Goal: Task Accomplishment & Management: Complete application form

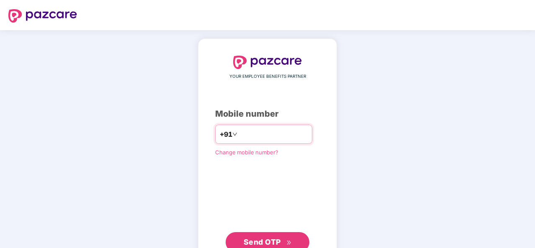
type input "**********"
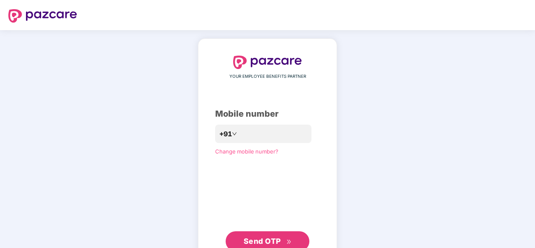
click at [263, 235] on button "Send OTP" at bounding box center [268, 242] width 84 height 20
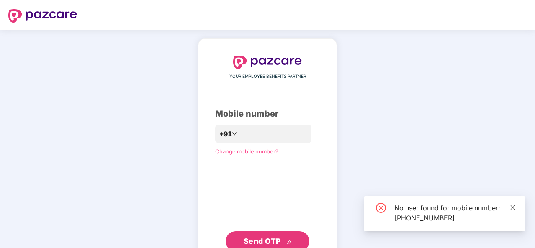
click at [512, 209] on icon "close" at bounding box center [513, 207] width 5 height 5
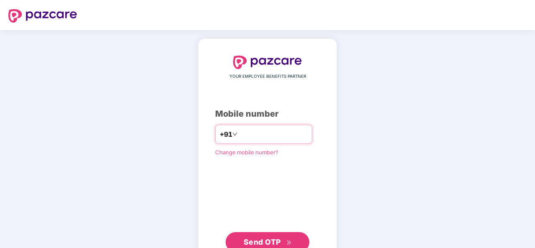
click at [274, 127] on div "**********" at bounding box center [263, 134] width 97 height 19
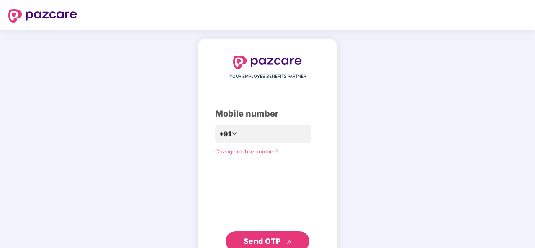
click at [248, 239] on span "Send OTP" at bounding box center [262, 241] width 37 height 9
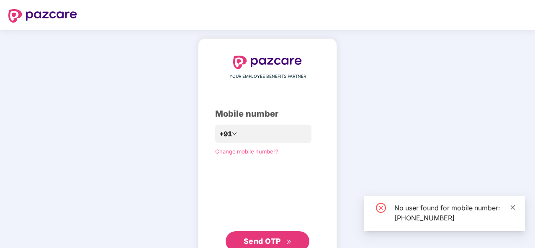
click at [511, 209] on icon "close" at bounding box center [513, 208] width 6 height 6
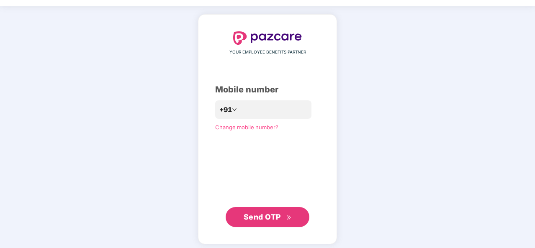
scroll to position [25, 0]
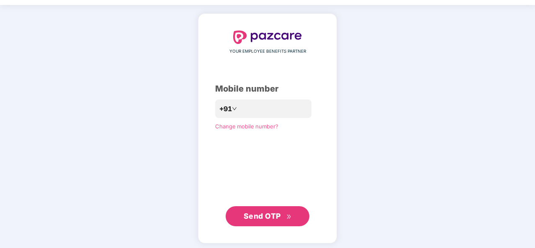
click at [256, 126] on span "Change mobile number?" at bounding box center [246, 126] width 63 height 7
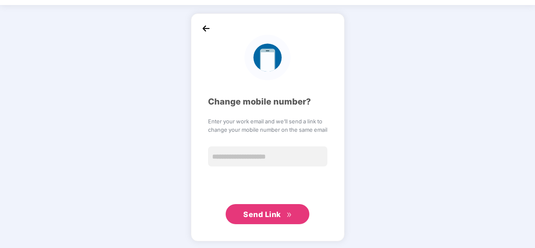
scroll to position [24, 0]
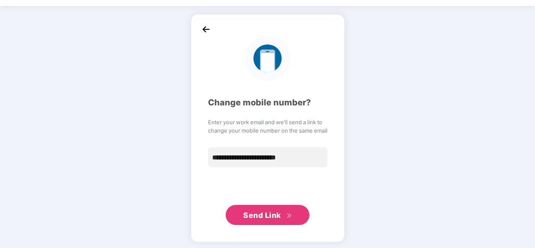
type input "**********"
click at [292, 213] on button "Send Link" at bounding box center [268, 215] width 84 height 20
click at [257, 217] on span "Send Link" at bounding box center [262, 215] width 38 height 9
click at [256, 216] on span "Send Link" at bounding box center [262, 215] width 38 height 9
click at [207, 30] on img at bounding box center [206, 29] width 13 height 13
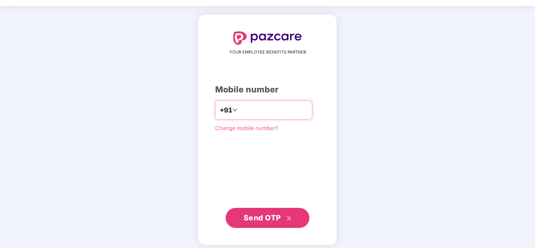
type input "**********"
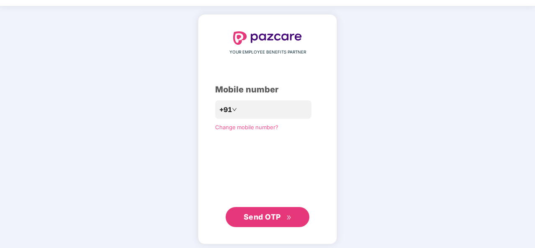
click at [257, 217] on span "Send OTP" at bounding box center [262, 217] width 37 height 9
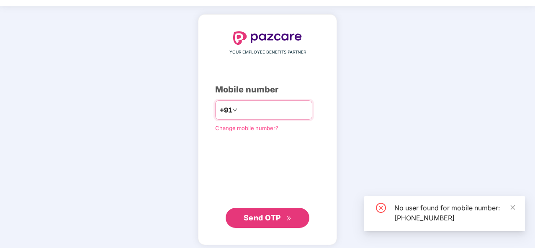
click at [282, 105] on input "**********" at bounding box center [273, 109] width 69 height 13
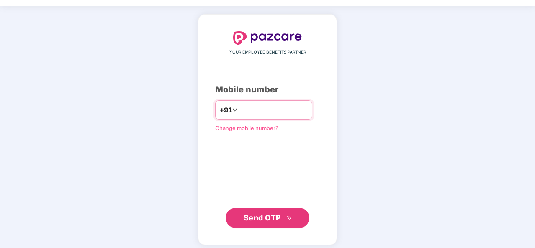
type input "**********"
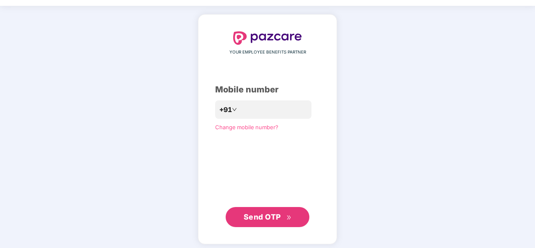
click at [284, 218] on span "Send OTP" at bounding box center [268, 218] width 48 height 12
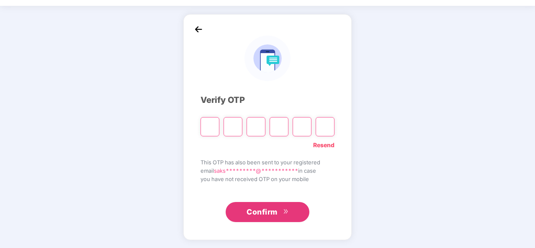
type input "*"
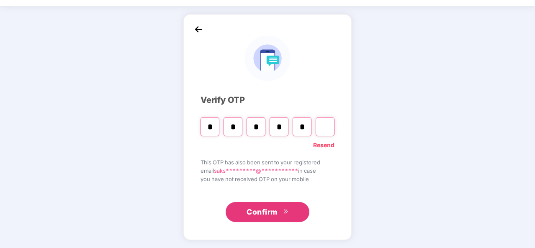
type input "*"
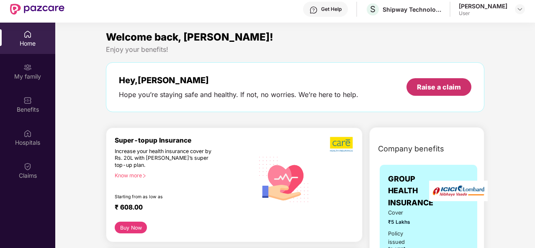
click at [437, 87] on div "Raise a claim" at bounding box center [439, 87] width 44 height 9
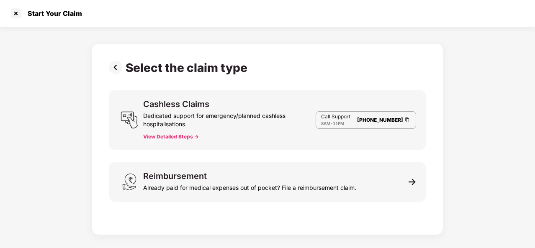
scroll to position [20, 0]
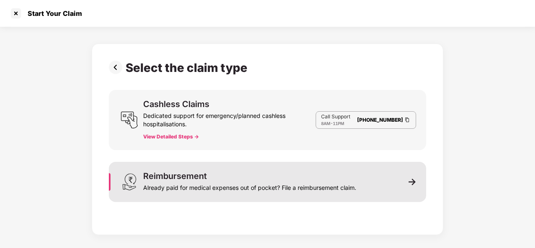
click at [413, 180] on img at bounding box center [413, 182] width 8 height 8
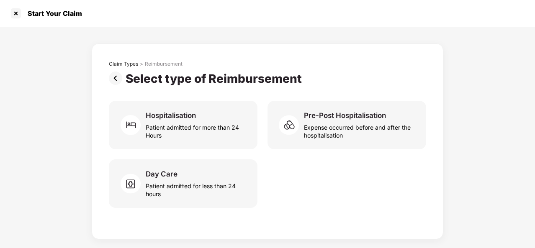
click at [116, 78] on img at bounding box center [117, 78] width 17 height 13
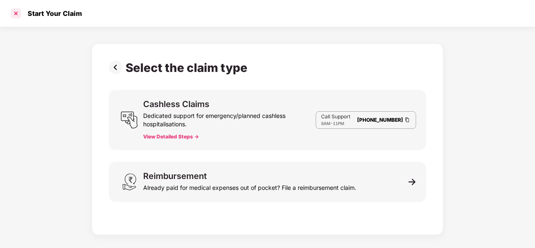
click at [17, 12] on div at bounding box center [15, 13] width 13 height 13
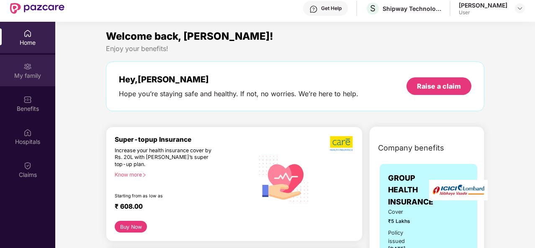
click at [23, 62] on div "My family" at bounding box center [27, 70] width 55 height 31
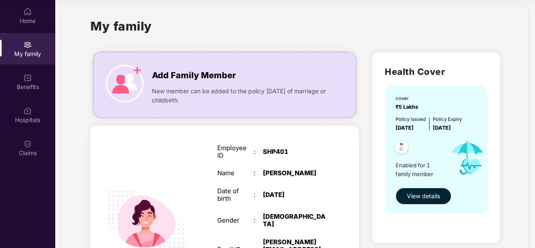
scroll to position [7, 0]
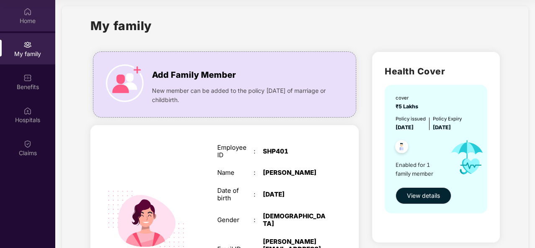
click at [40, 24] on div "Home" at bounding box center [27, 21] width 55 height 8
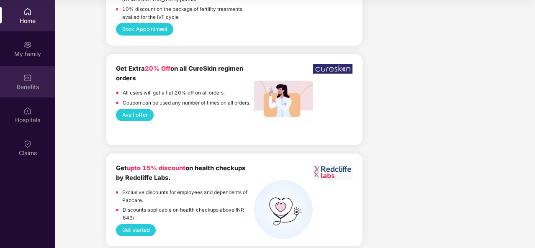
scroll to position [947, 0]
click at [28, 83] on div "Benefits" at bounding box center [27, 87] width 55 height 8
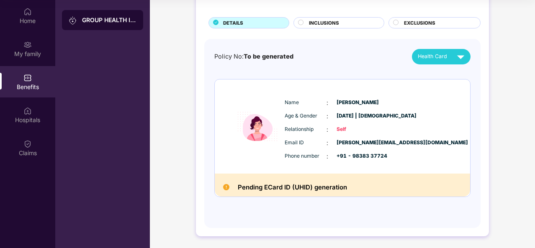
scroll to position [0, 0]
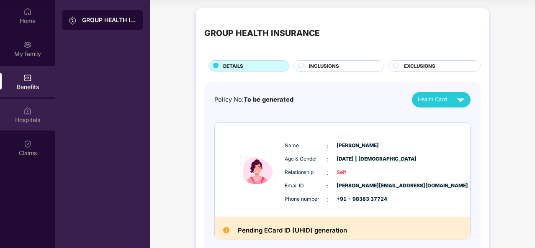
click at [34, 116] on div "Hospitals" at bounding box center [27, 120] width 55 height 8
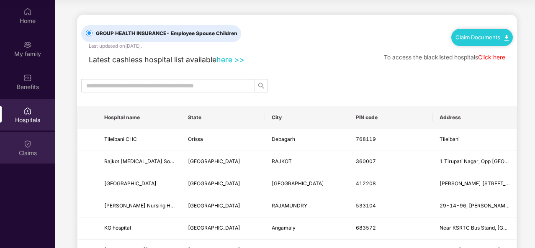
click at [21, 146] on div "Claims" at bounding box center [27, 147] width 55 height 31
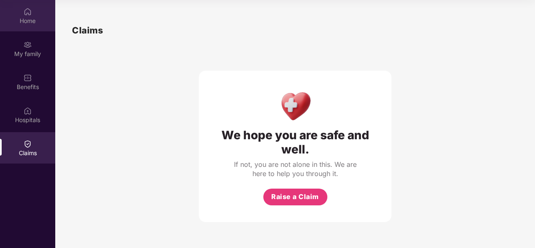
click at [25, 19] on div "Home" at bounding box center [27, 21] width 55 height 8
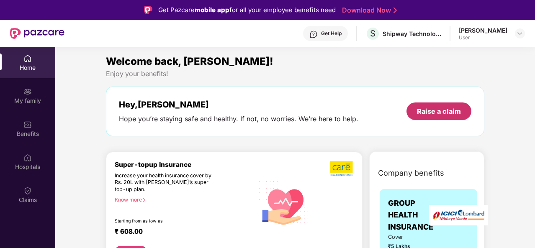
click at [444, 114] on div "Raise a claim" at bounding box center [439, 111] width 44 height 9
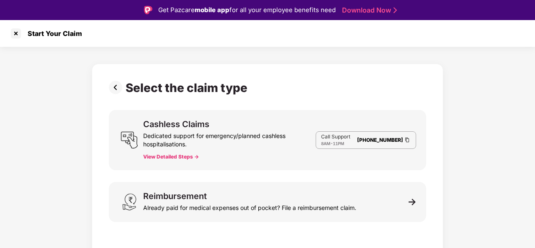
click at [179, 158] on button "View Detailed Steps ->" at bounding box center [171, 157] width 56 height 7
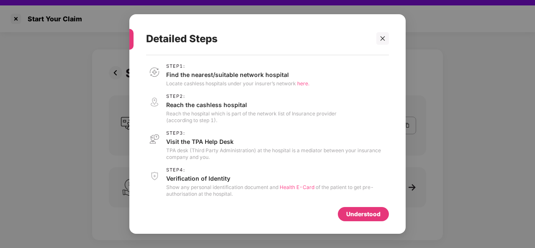
scroll to position [20, 0]
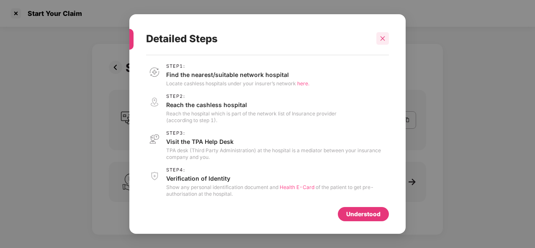
click at [381, 41] on div at bounding box center [383, 38] width 13 height 13
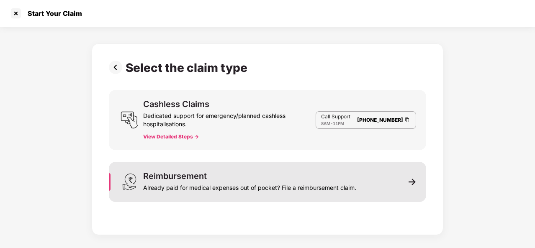
click at [267, 171] on div "Reimbursement Already paid for medical expenses out of pocket? File a reimburse…" at bounding box center [268, 182] width 318 height 40
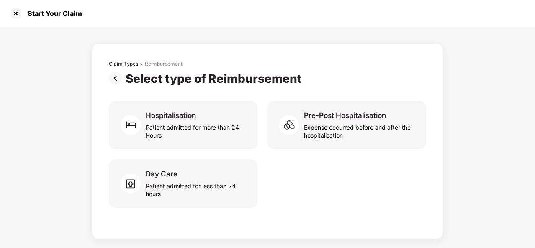
click at [111, 80] on img at bounding box center [117, 78] width 17 height 13
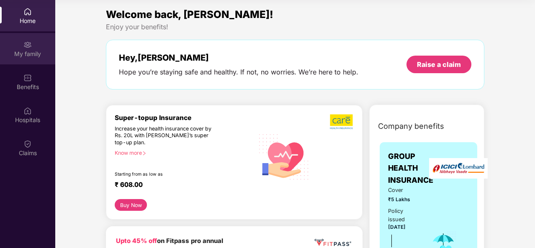
click at [36, 52] on div "My family" at bounding box center [27, 54] width 55 height 8
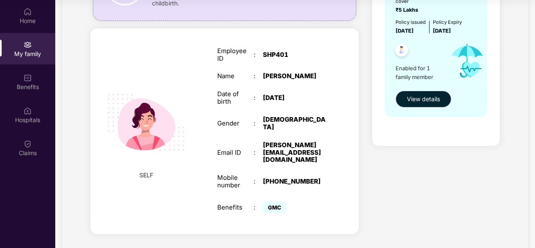
scroll to position [109, 0]
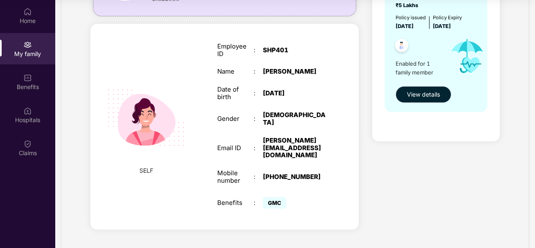
click at [421, 97] on span "View details" at bounding box center [423, 94] width 33 height 9
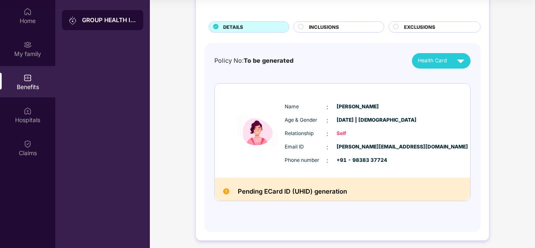
scroll to position [43, 0]
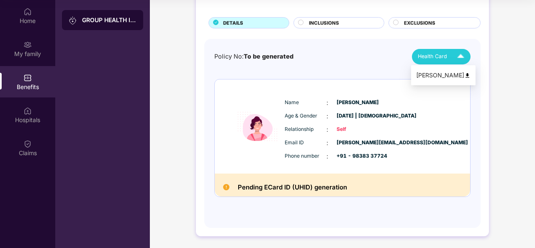
click at [463, 54] on img at bounding box center [461, 56] width 15 height 15
click at [457, 73] on div "[PERSON_NAME]" at bounding box center [443, 75] width 54 height 9
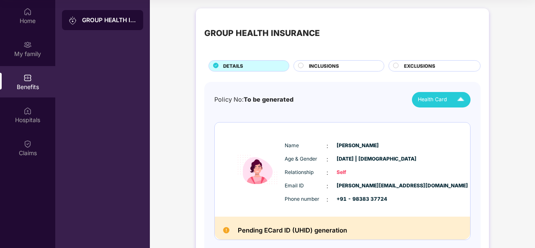
scroll to position [1, 0]
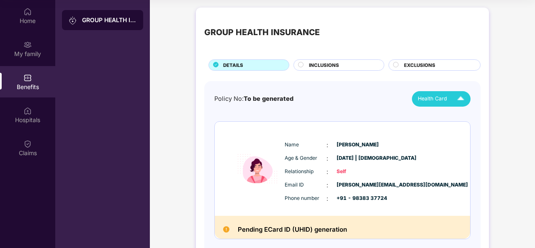
click at [300, 64] on circle at bounding box center [301, 64] width 5 height 5
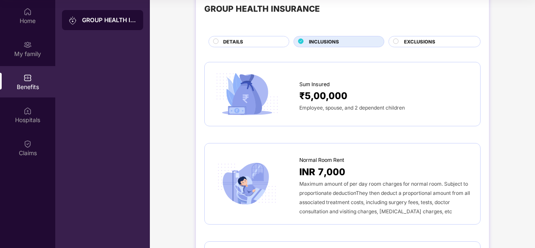
scroll to position [0, 0]
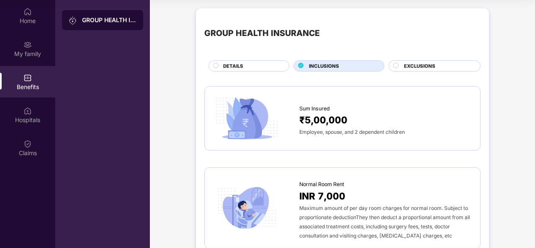
click at [264, 69] on div "DETAILS" at bounding box center [252, 66] width 66 height 9
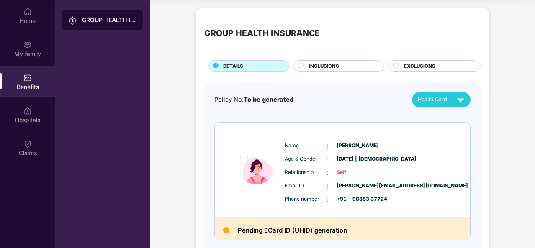
click at [406, 67] on span "EXCLUSIONS" at bounding box center [419, 66] width 31 height 8
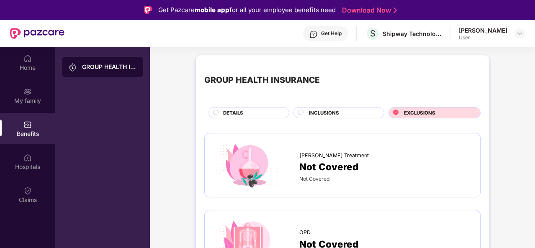
click at [233, 112] on span "DETAILS" at bounding box center [233, 113] width 20 height 8
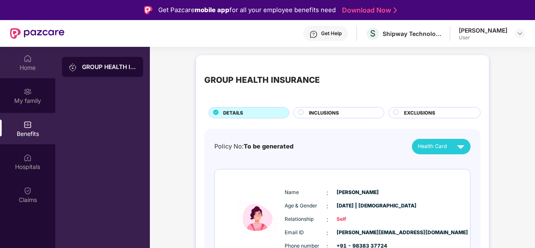
click at [28, 71] on div "Home" at bounding box center [27, 68] width 55 height 8
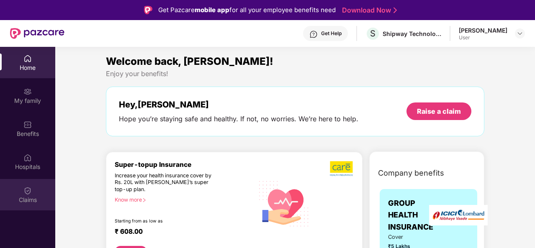
click at [32, 191] on div "Claims" at bounding box center [27, 194] width 55 height 31
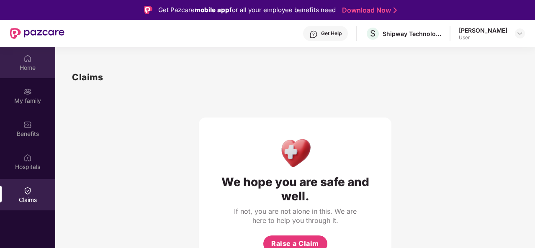
click at [31, 63] on div "Home" at bounding box center [27, 62] width 55 height 31
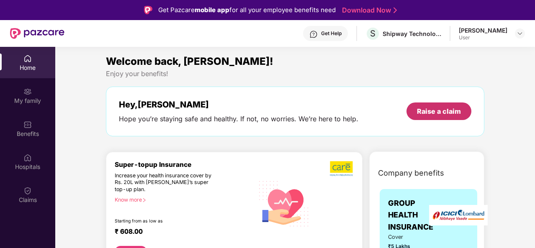
click at [432, 105] on div "Raise a claim" at bounding box center [439, 112] width 65 height 18
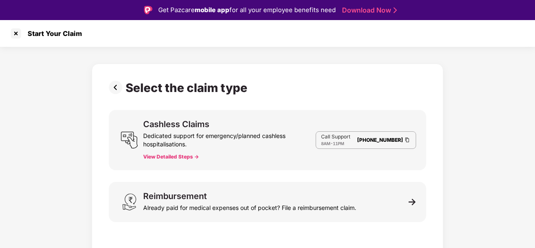
scroll to position [20, 0]
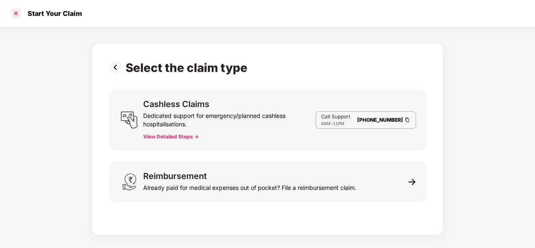
click at [13, 10] on div at bounding box center [15, 13] width 13 height 13
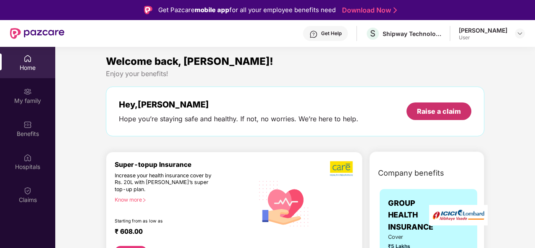
click at [451, 108] on div "Raise a claim" at bounding box center [439, 111] width 44 height 9
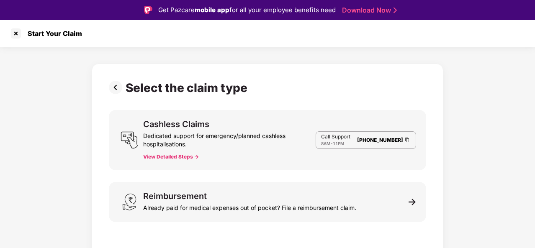
click at [66, 34] on div "Start Your Claim" at bounding box center [52, 33] width 59 height 8
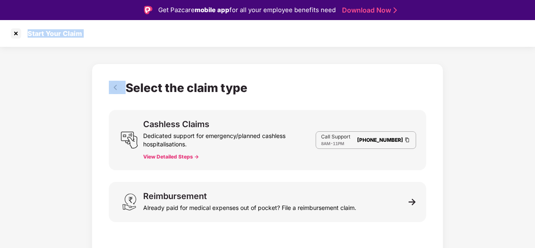
click at [66, 34] on div "Start Your Claim" at bounding box center [52, 33] width 59 height 8
click at [182, 156] on button "View Detailed Steps ->" at bounding box center [171, 157] width 56 height 7
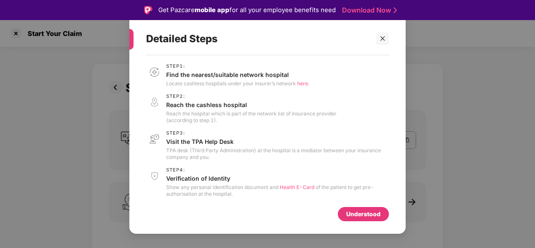
click at [351, 218] on div "Understood" at bounding box center [363, 214] width 34 height 9
